Goal: Information Seeking & Learning: Learn about a topic

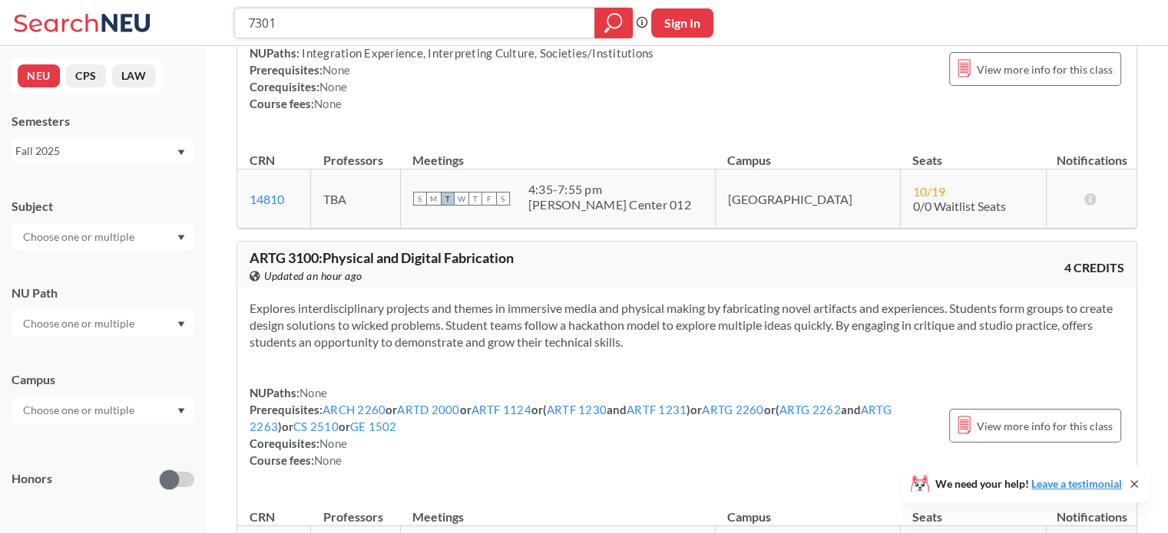
scroll to position [10900, 0]
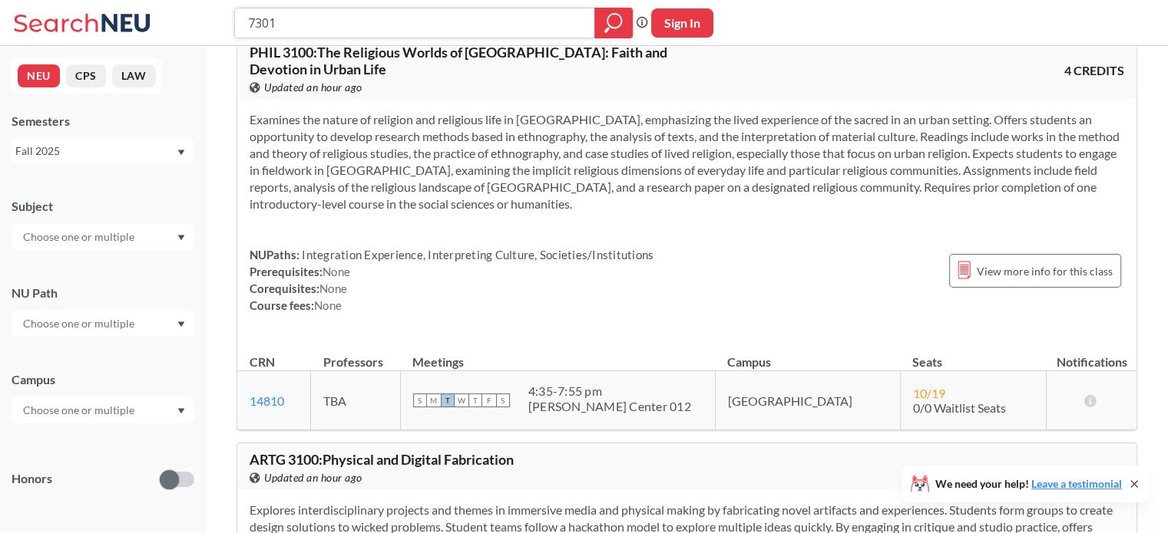
drag, startPoint x: 286, startPoint y: 25, endPoint x: 191, endPoint y: 28, distance: 94.4
click at [191, 28] on div "7301 Phrase search guarantees the exact search appears in the results. Ex. If y…" at bounding box center [584, 23] width 1168 height 46
type input "thermo"
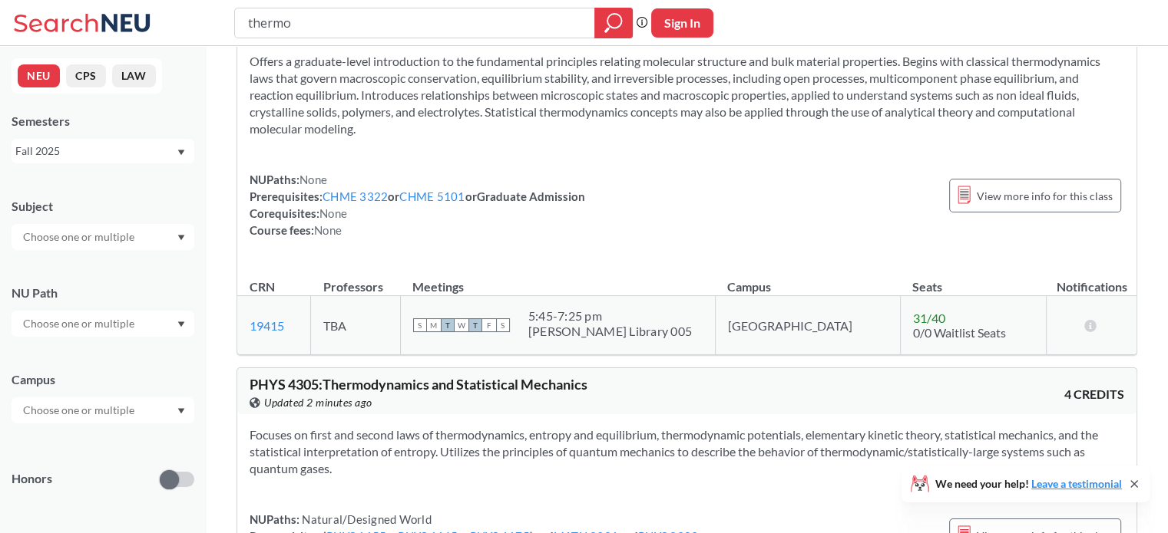
scroll to position [2149, 0]
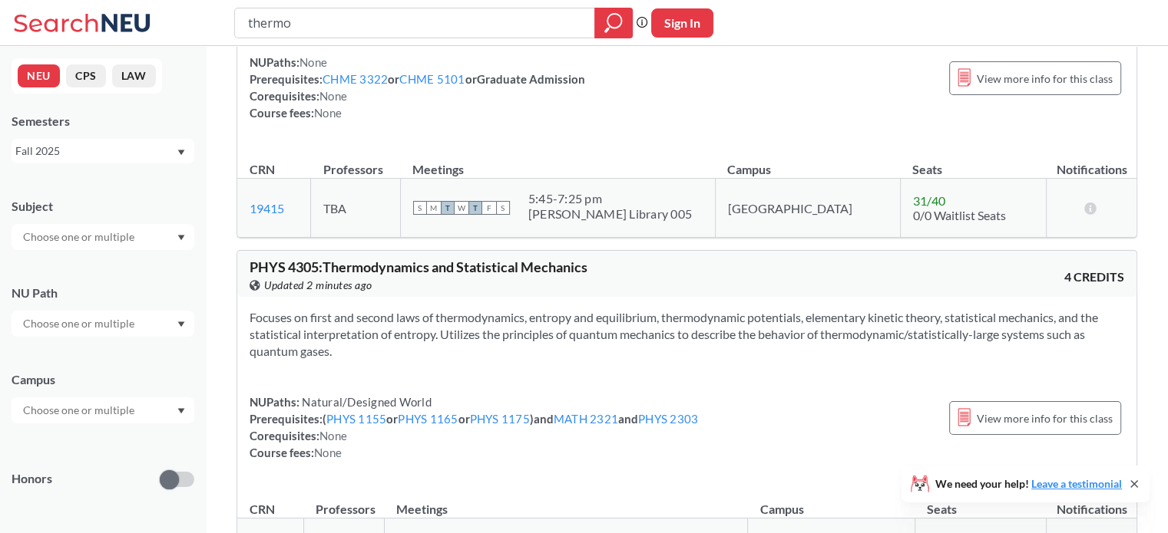
click at [98, 233] on input "text" at bounding box center [79, 237] width 129 height 18
type input "me"
click at [98, 263] on div "ME ( 33 )" at bounding box center [106, 264] width 173 height 17
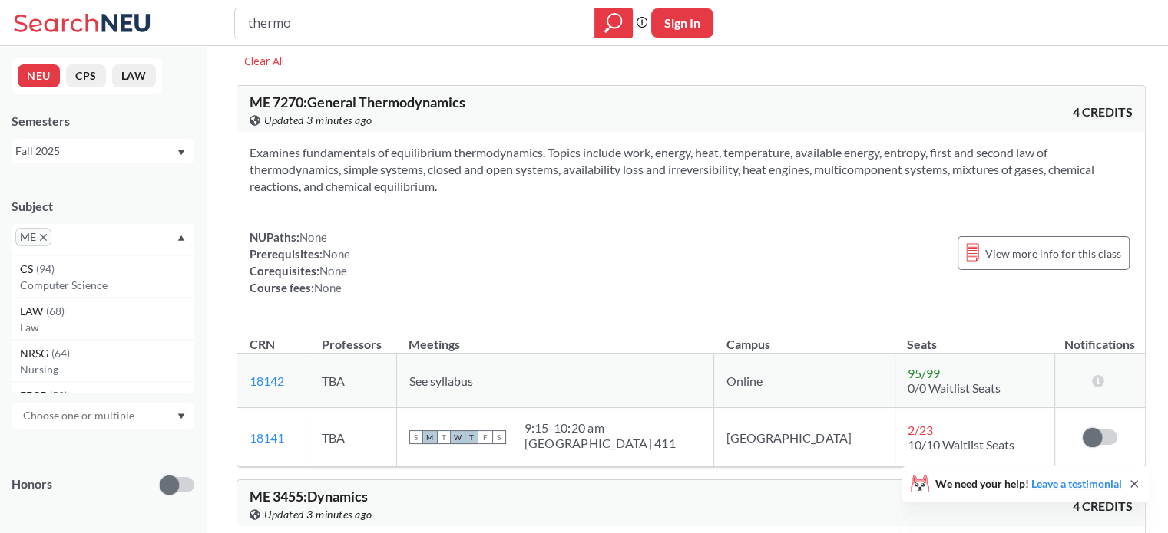
scroll to position [77, 0]
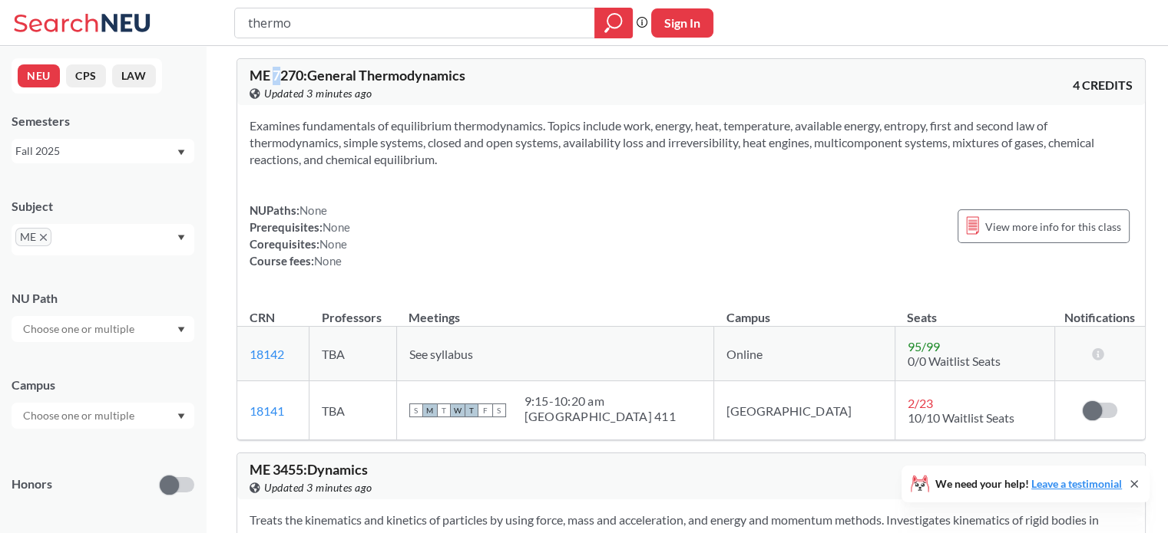
drag, startPoint x: 272, startPoint y: 73, endPoint x: 280, endPoint y: 73, distance: 8.4
click at [280, 73] on span "ME 7270 : General Thermodynamics" at bounding box center [357, 75] width 216 height 17
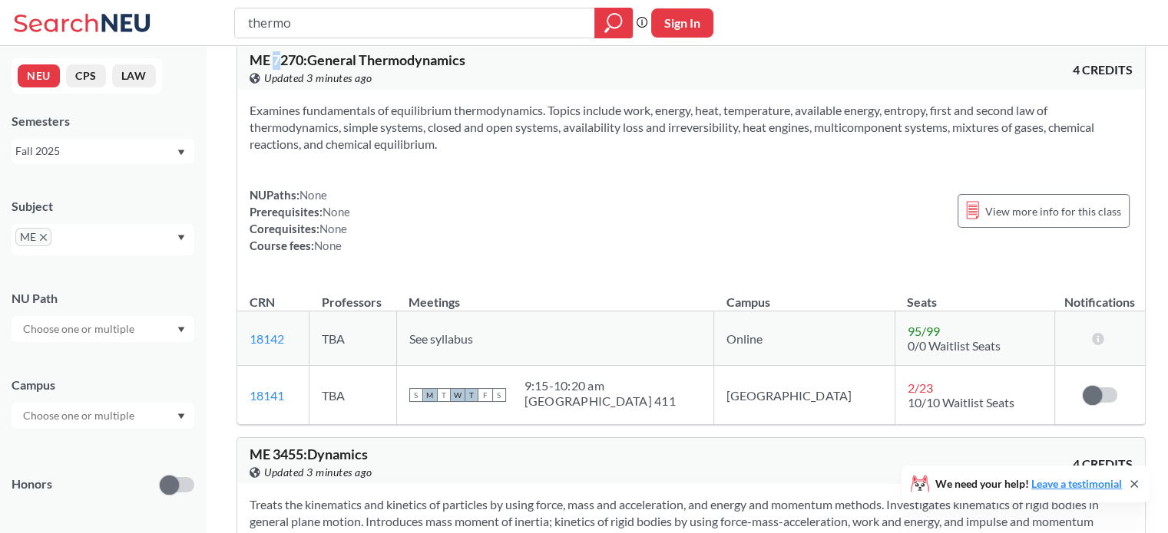
scroll to position [0, 0]
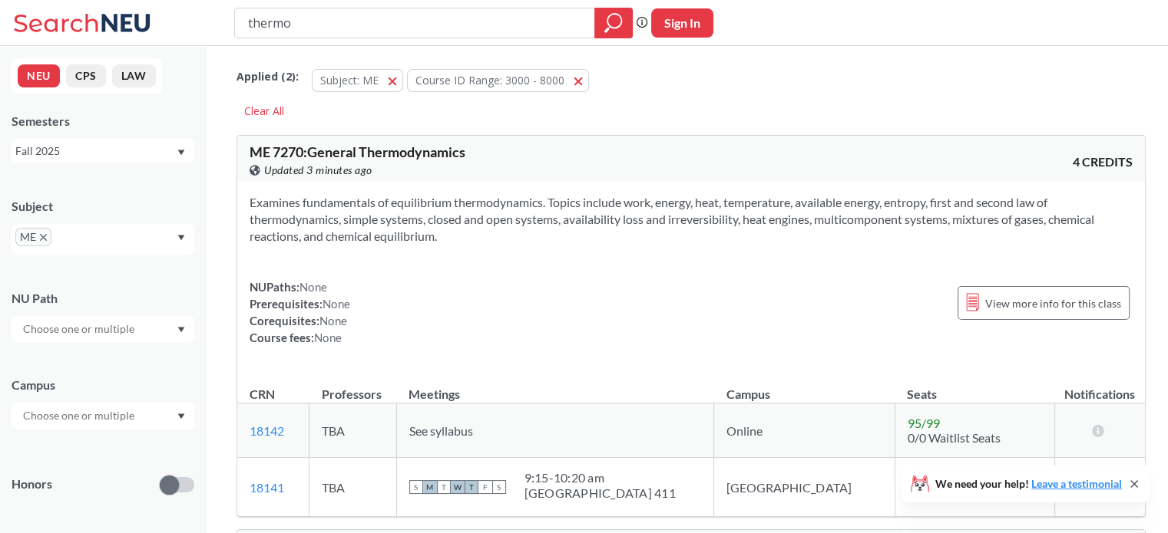
click at [40, 235] on icon "X to remove pill" at bounding box center [43, 237] width 7 height 7
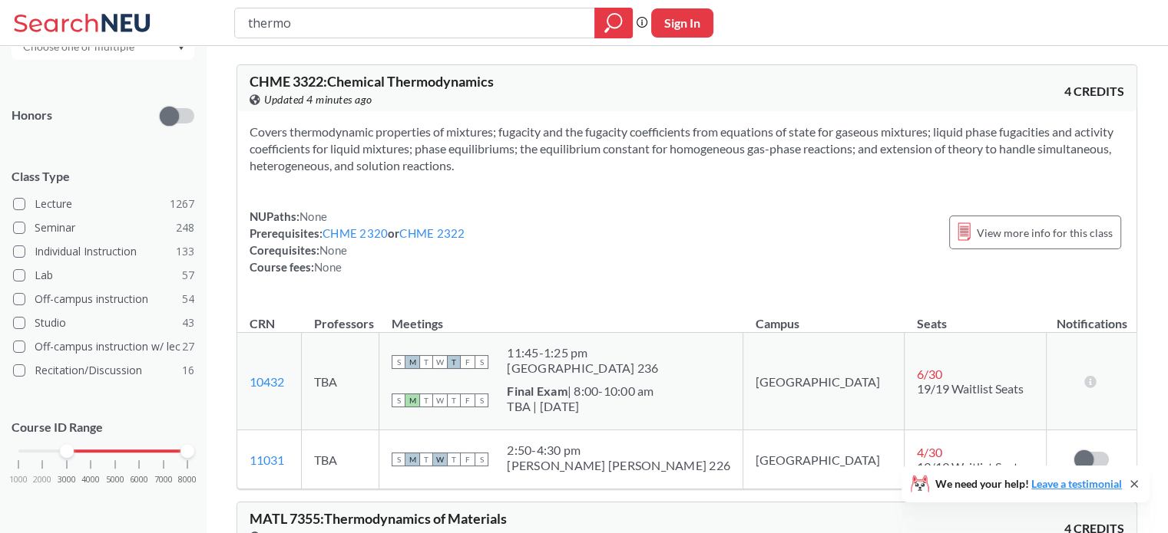
scroll to position [154, 0]
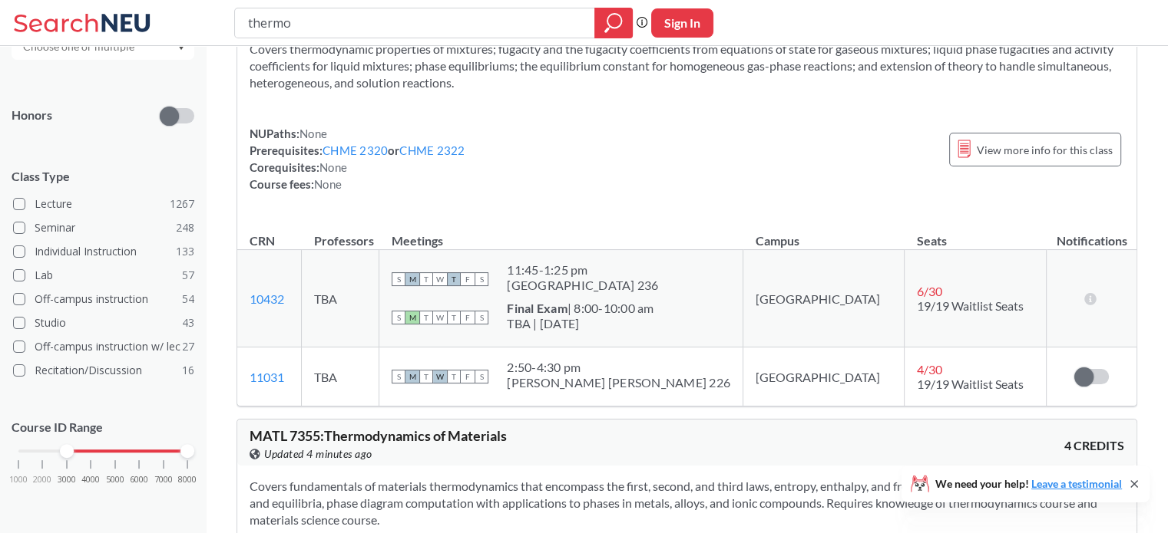
click at [60, 460] on div "1000 2000 3000 4000 5000 6000 7000 8000" at bounding box center [103, 480] width 183 height 69
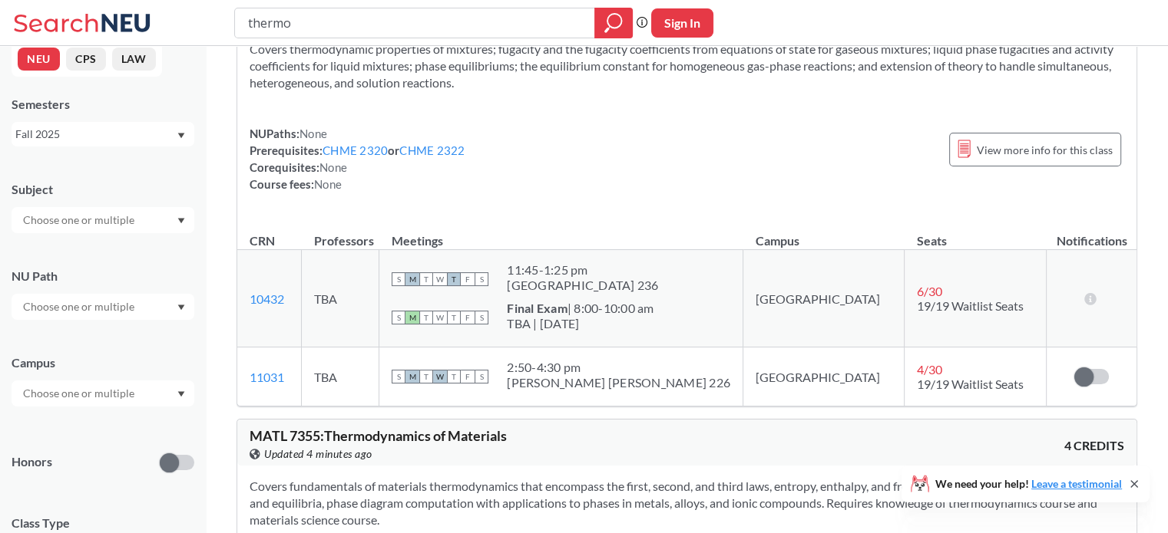
scroll to position [0, 0]
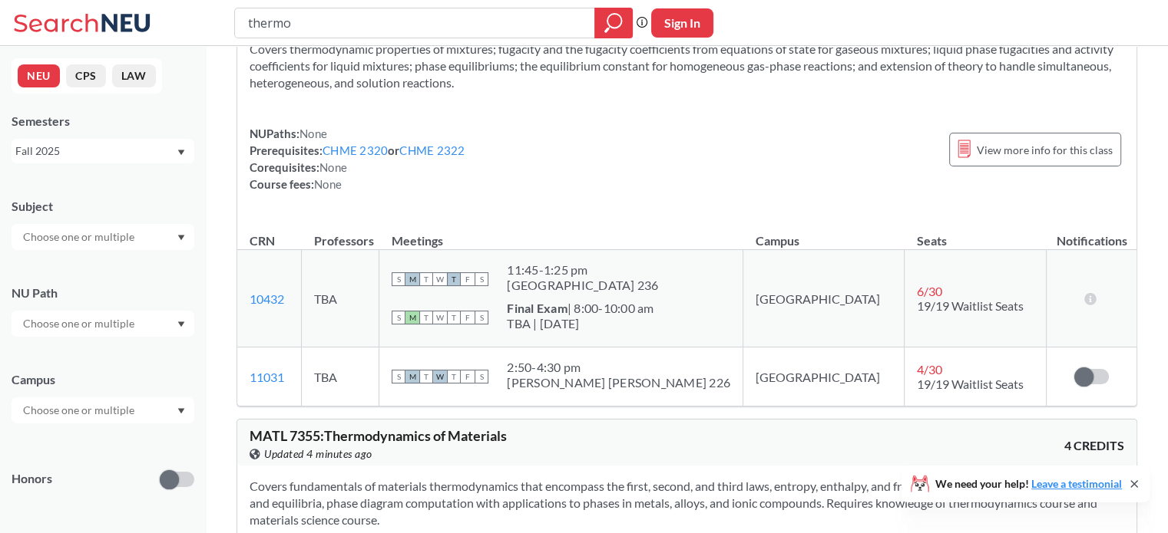
click at [116, 235] on input "text" at bounding box center [79, 237] width 129 height 18
drag, startPoint x: 171, startPoint y: 189, endPoint x: 142, endPoint y: 209, distance: 35.3
click at [142, 209] on div "Subject" at bounding box center [103, 217] width 183 height 68
click at [116, 233] on input "text" at bounding box center [79, 237] width 129 height 18
type input "me"
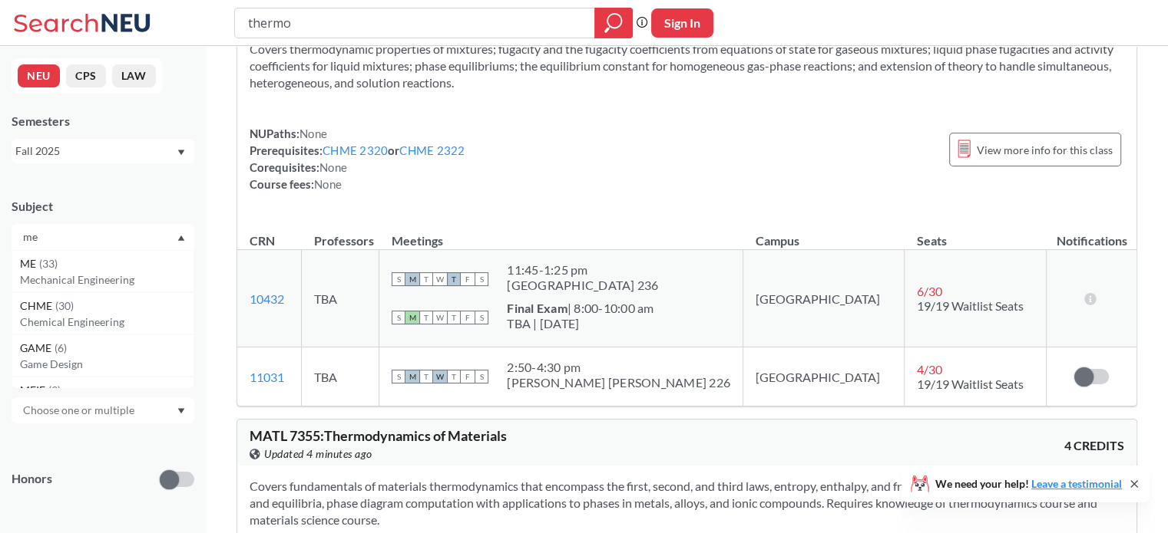
click at [85, 282] on p "Mechanical Engineering" at bounding box center [106, 279] width 173 height 15
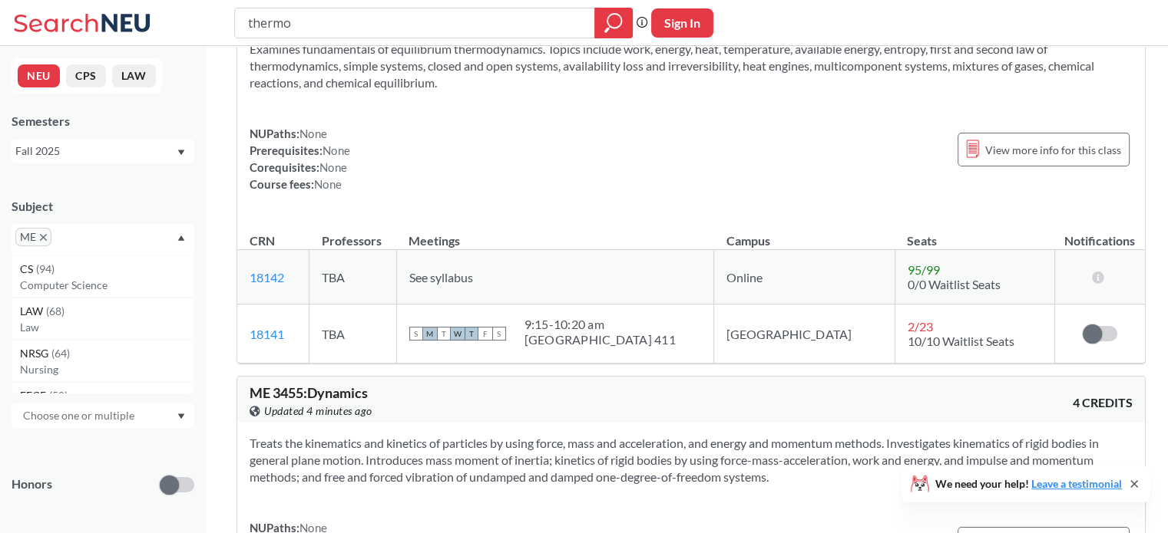
click at [100, 233] on div "ME" at bounding box center [103, 239] width 183 height 31
drag, startPoint x: 525, startPoint y: 27, endPoint x: 209, endPoint y: 39, distance: 316.5
click at [209, 39] on div "thermo Phrase search guarantees the exact search appears in the results. Ex. If…" at bounding box center [584, 23] width 1168 height 46
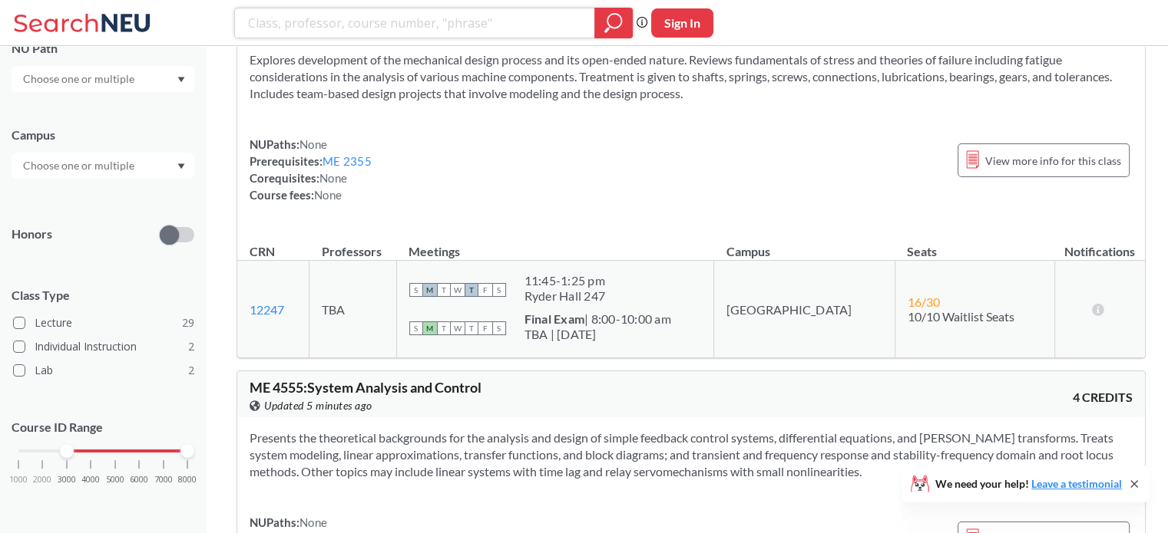
scroll to position [4145, 0]
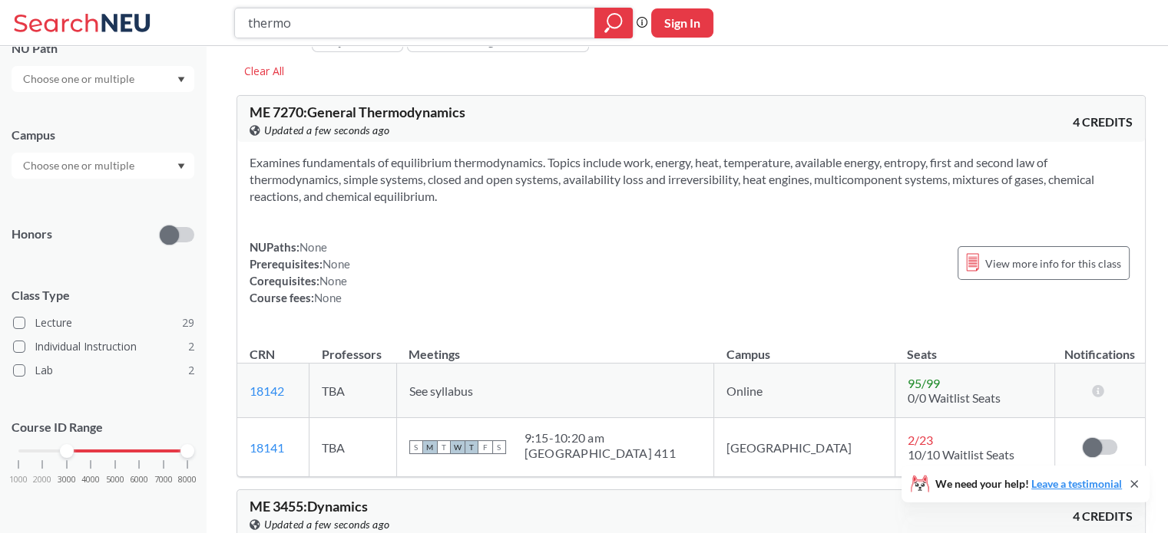
scroll to position [77, 0]
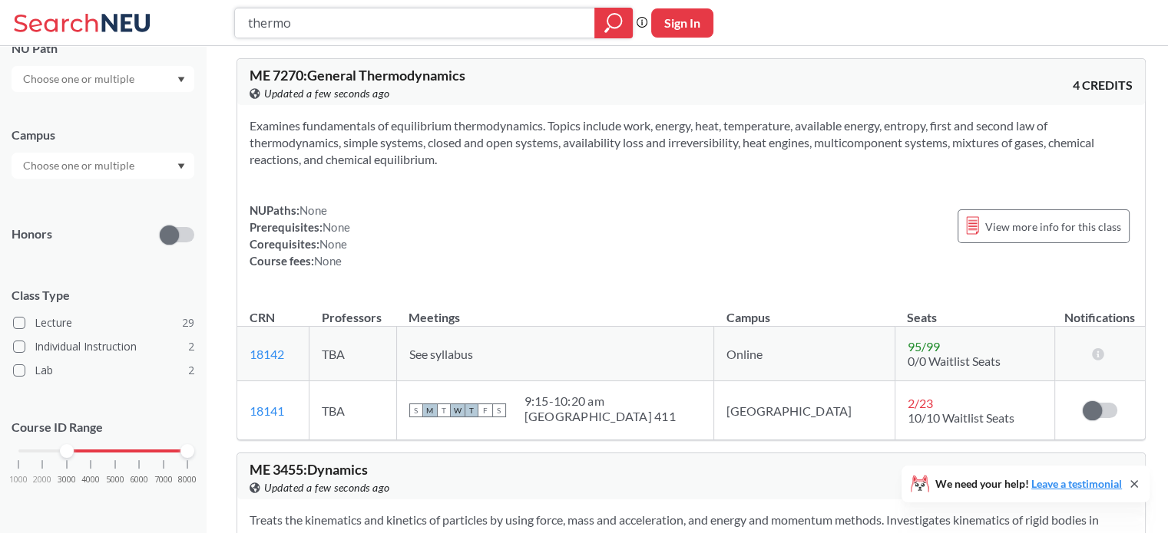
drag, startPoint x: 270, startPoint y: 30, endPoint x: 171, endPoint y: 30, distance: 99.0
click at [171, 30] on div "thermo Phrase search guarantees the exact search appears in the results. Ex. If…" at bounding box center [584, 23] width 1168 height 46
type input "complex"
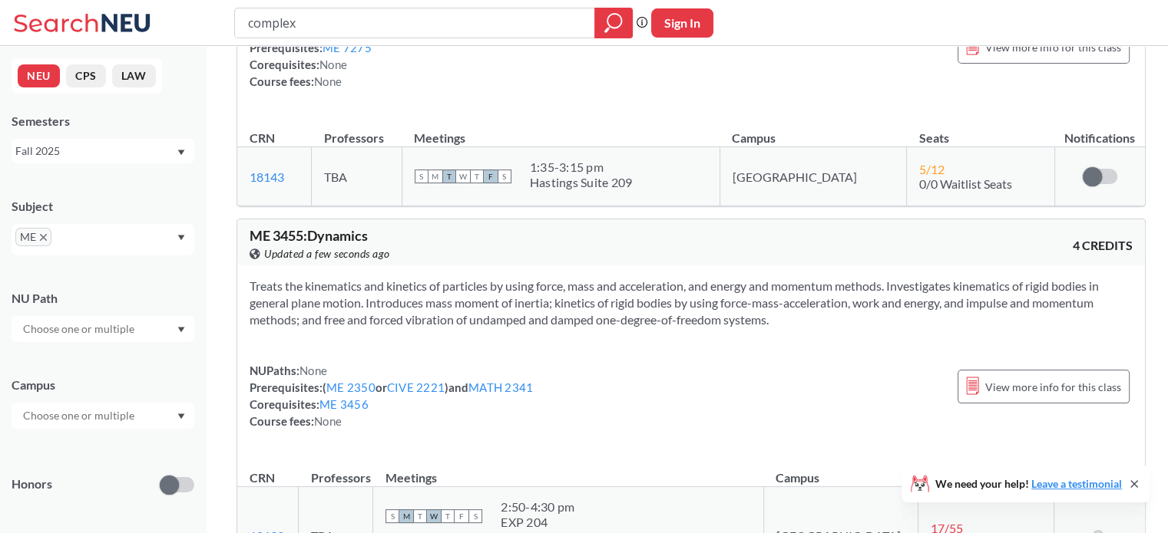
click at [37, 243] on span "ME" at bounding box center [33, 237] width 36 height 18
click at [43, 239] on icon "X to remove pill" at bounding box center [43, 237] width 7 height 7
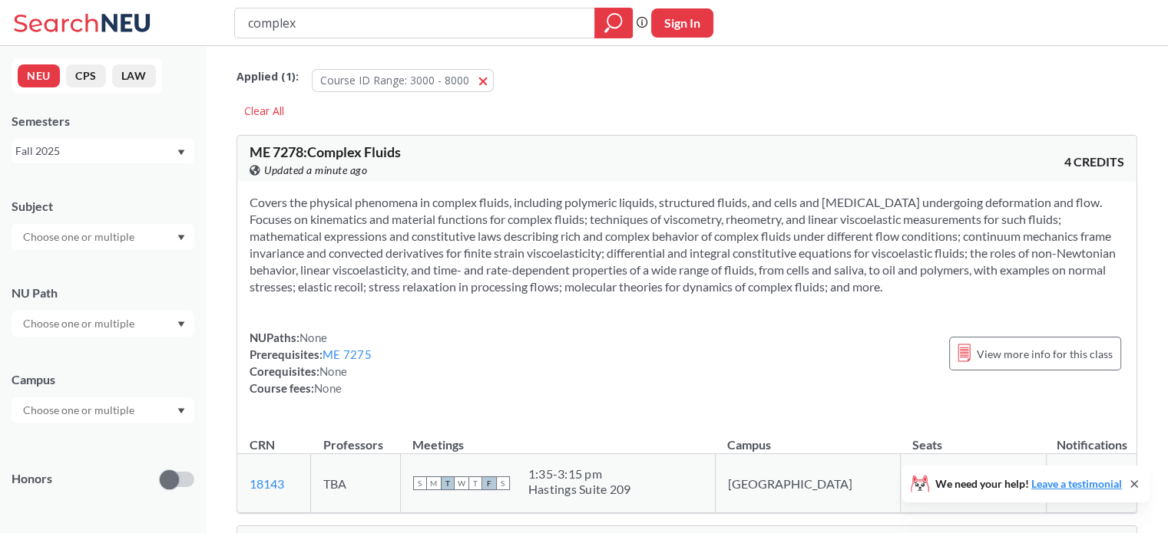
click at [52, 236] on input "text" at bounding box center [79, 237] width 129 height 18
type input "mat"
click at [80, 274] on p "Mathematics" at bounding box center [106, 279] width 173 height 15
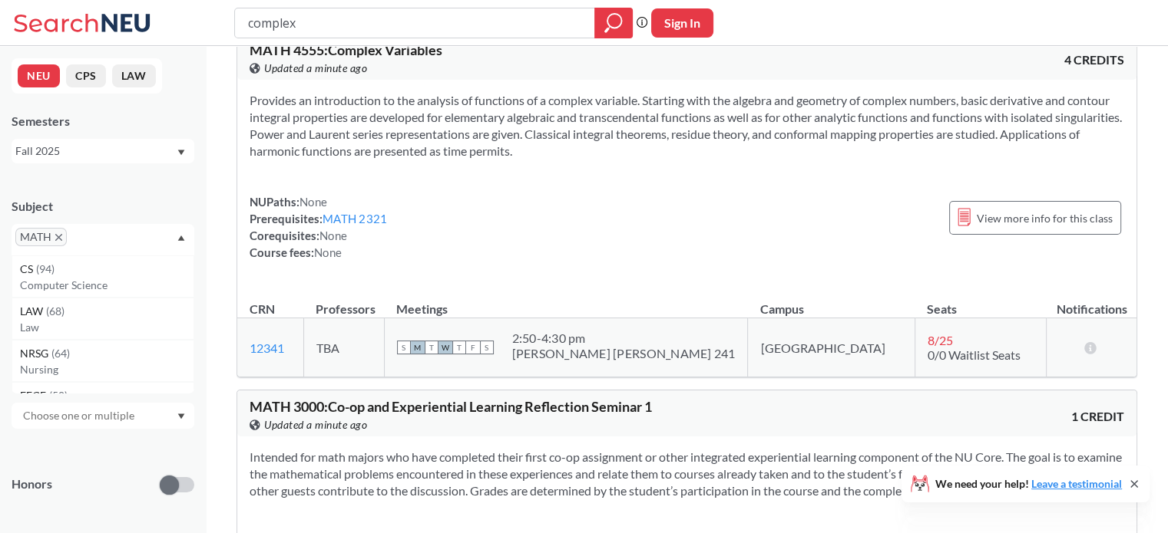
scroll to position [77, 0]
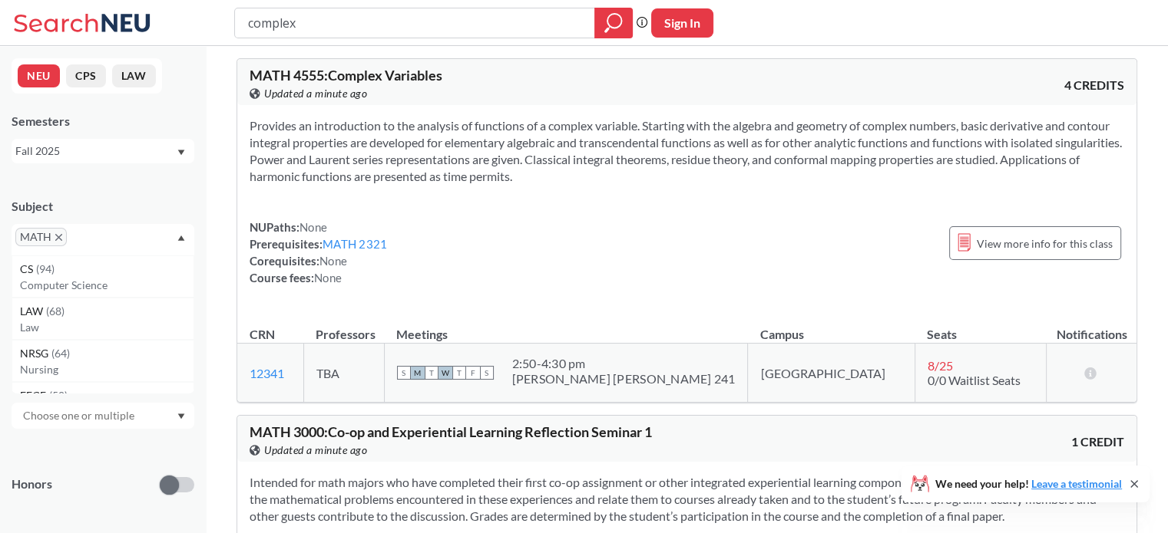
click at [372, 241] on link "MATH 2321" at bounding box center [354, 244] width 64 height 14
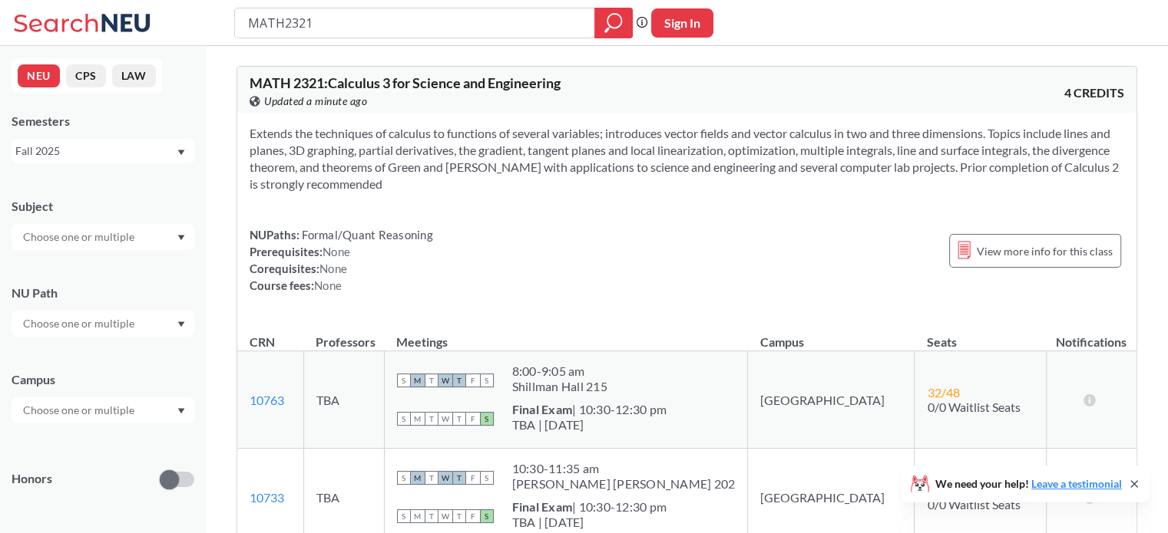
type input "complex"
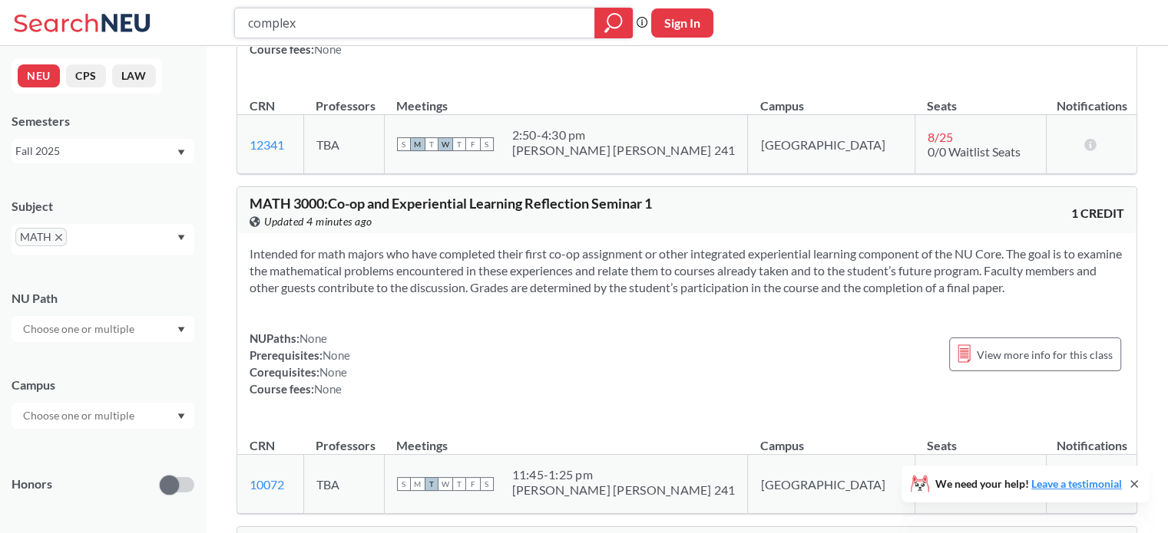
scroll to position [307, 0]
